Goal: Find specific page/section: Find specific page/section

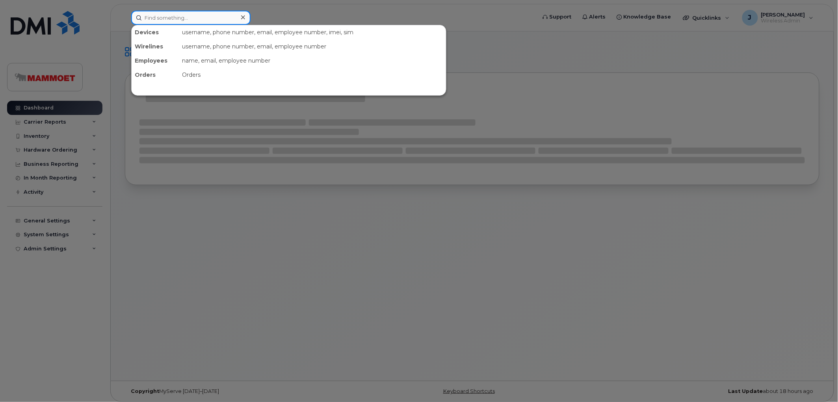
click at [192, 15] on input at bounding box center [190, 18] width 119 height 14
paste input "7802468559"
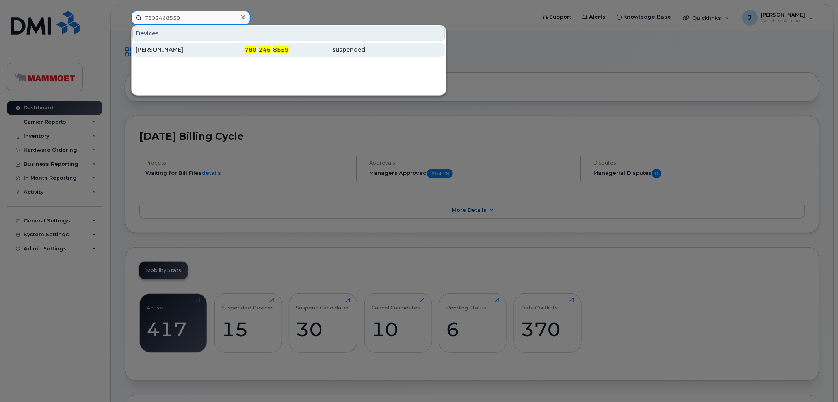
type input "7802468559"
click at [175, 51] on div "[PERSON_NAME]" at bounding box center [174, 50] width 77 height 8
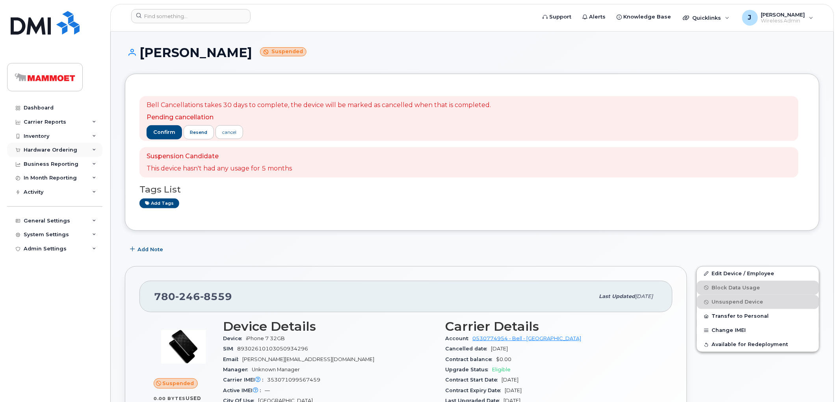
click at [45, 146] on div "Hardware Ordering" at bounding box center [54, 150] width 95 height 14
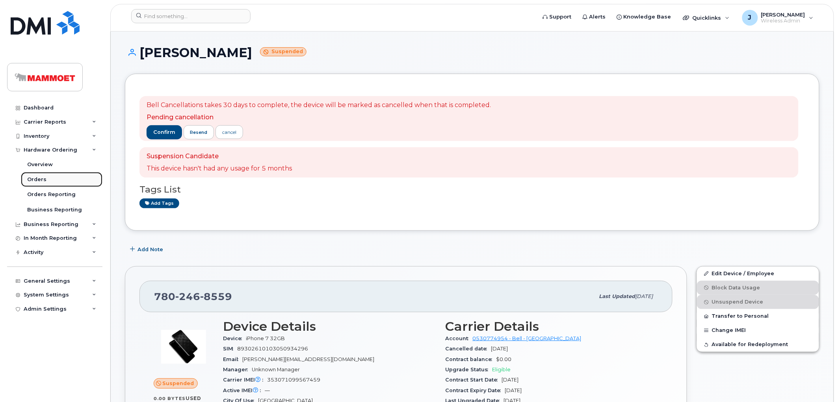
click at [44, 178] on div "Orders" at bounding box center [36, 179] width 19 height 7
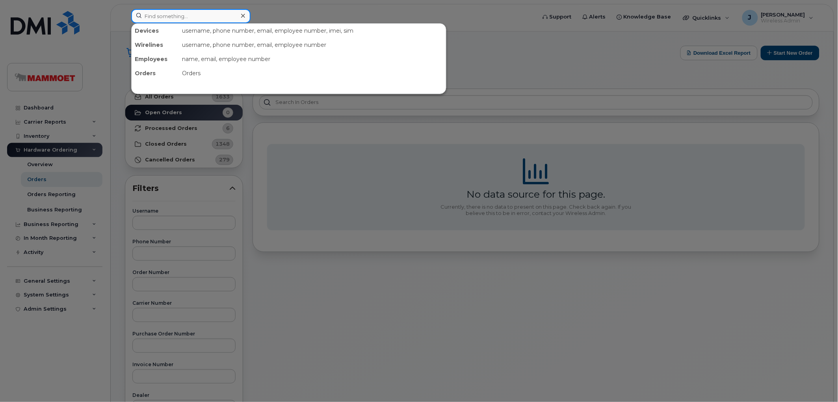
click at [154, 17] on input at bounding box center [190, 16] width 119 height 14
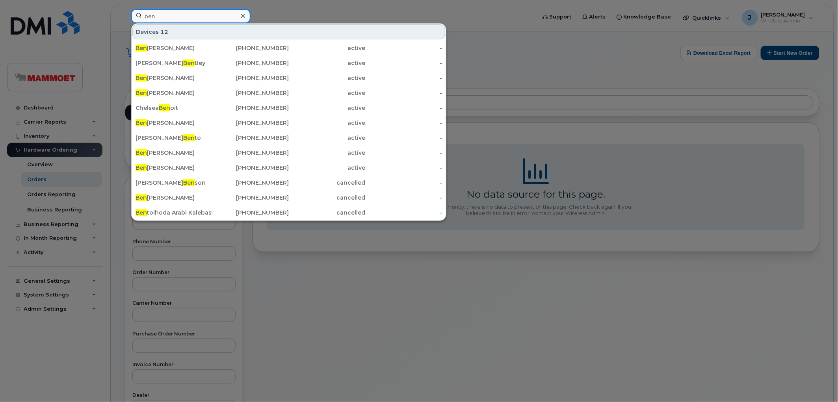
type input "ben"
